Goal: Task Accomplishment & Management: Manage account settings

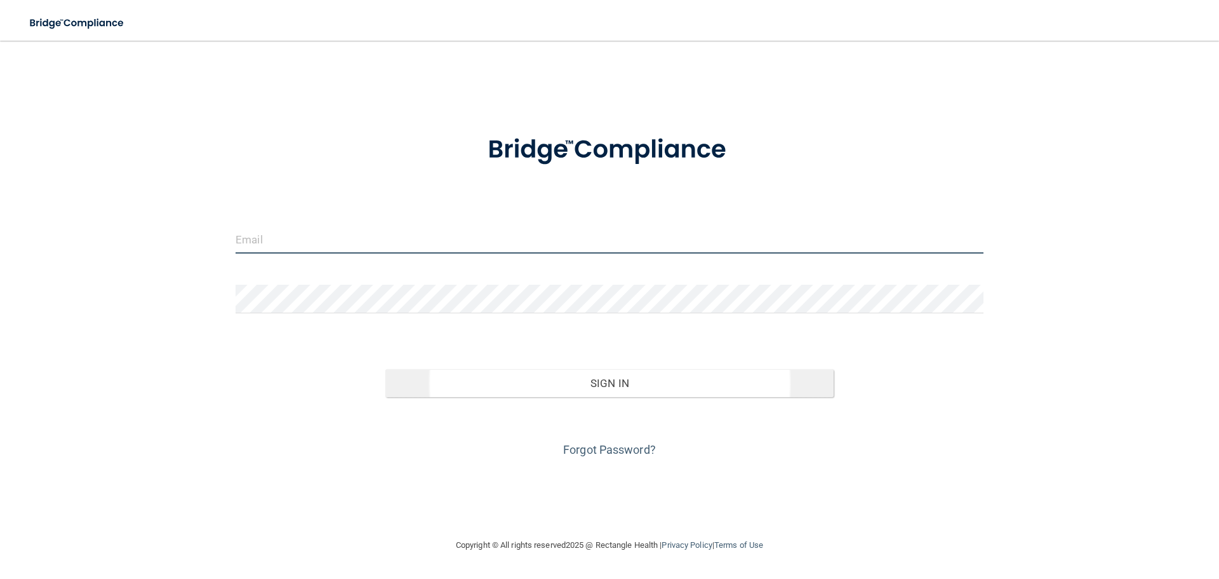
type input "[PERSON_NAME][EMAIL_ADDRESS][DOMAIN_NAME]"
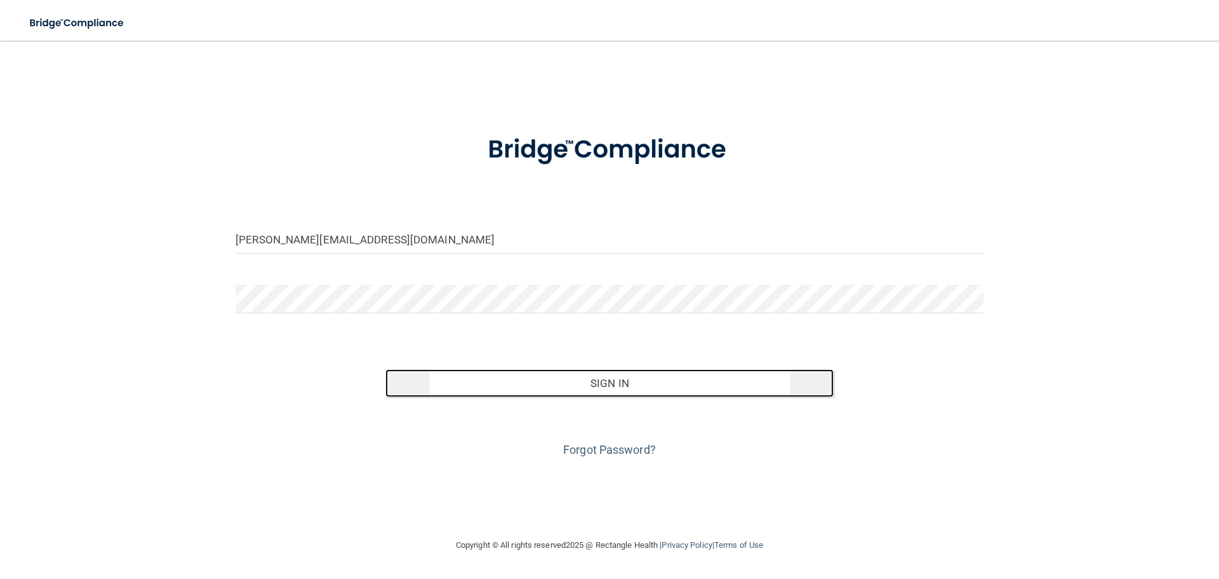
click at [626, 382] on button "Sign In" at bounding box center [610, 383] width 449 height 28
